Goal: Transaction & Acquisition: Purchase product/service

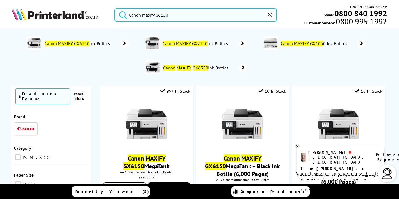
scroll to position [112, 0]
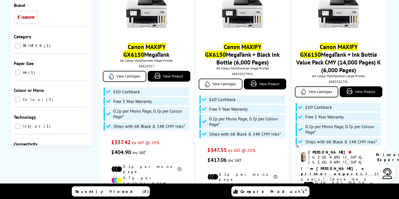
click at [94, 31] on div "Filter Results 99+ In Stock Canon MAXIFY GX6150 MegaTank A4 Colour Multifunctio…" at bounding box center [239, 132] width 296 height 317
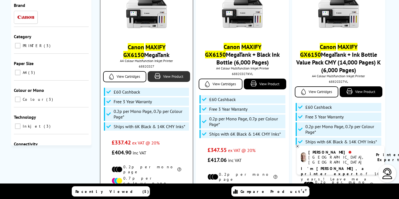
click at [168, 79] on link "View Product" at bounding box center [169, 76] width 42 height 11
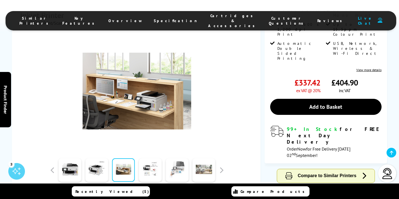
scroll to position [159, 0]
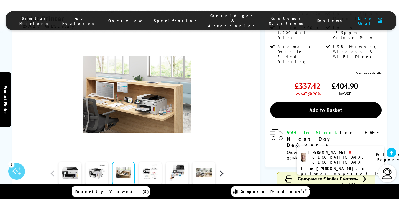
click at [221, 169] on button "button" at bounding box center [221, 173] width 8 height 8
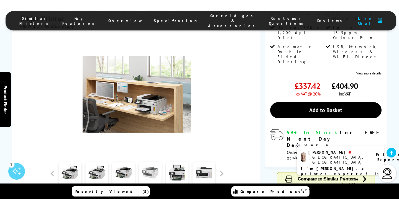
click at [151, 162] on link at bounding box center [150, 174] width 23 height 24
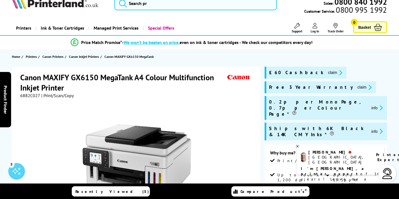
scroll to position [4, 0]
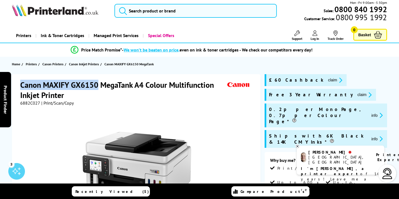
drag, startPoint x: 98, startPoint y: 84, endPoint x: 22, endPoint y: 87, distance: 75.9
click at [22, 87] on h1 "Canon MAXIFY GX6150 MegaTank A4 Colour Multifunction Inkjet Printer" at bounding box center [122, 90] width 205 height 20
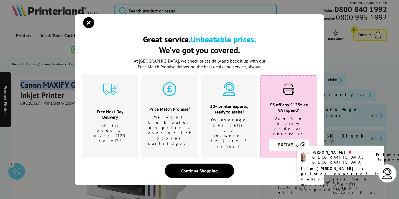
copy h1 "Canon MAXIFY GX6150"
